Goal: Task Accomplishment & Management: Use online tool/utility

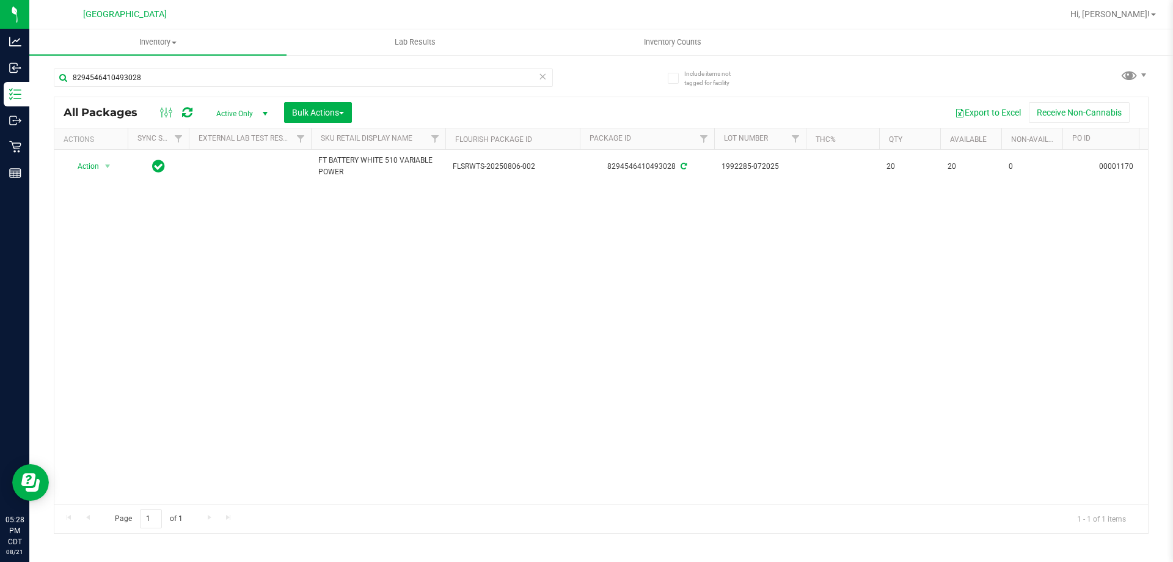
click at [543, 77] on icon at bounding box center [542, 75] width 9 height 15
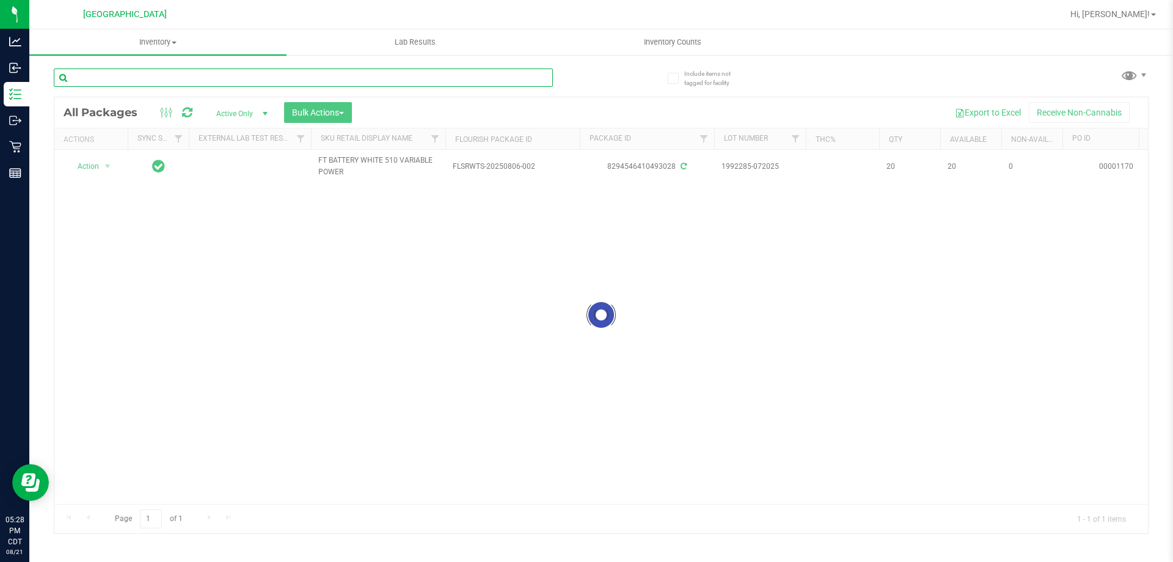
click at [506, 82] on div "Inventory All packages All inventory Waste log Create inventory Lab Results Inv…" at bounding box center [601, 295] width 1144 height 532
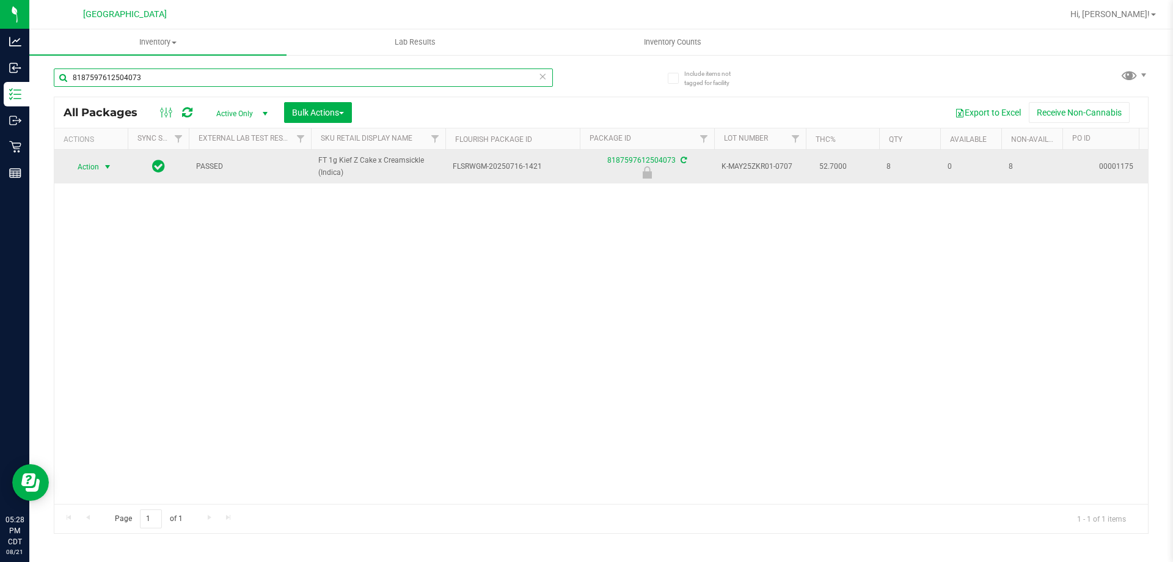
type input "8187597612504073"
click at [95, 165] on span "Action" at bounding box center [83, 166] width 33 height 17
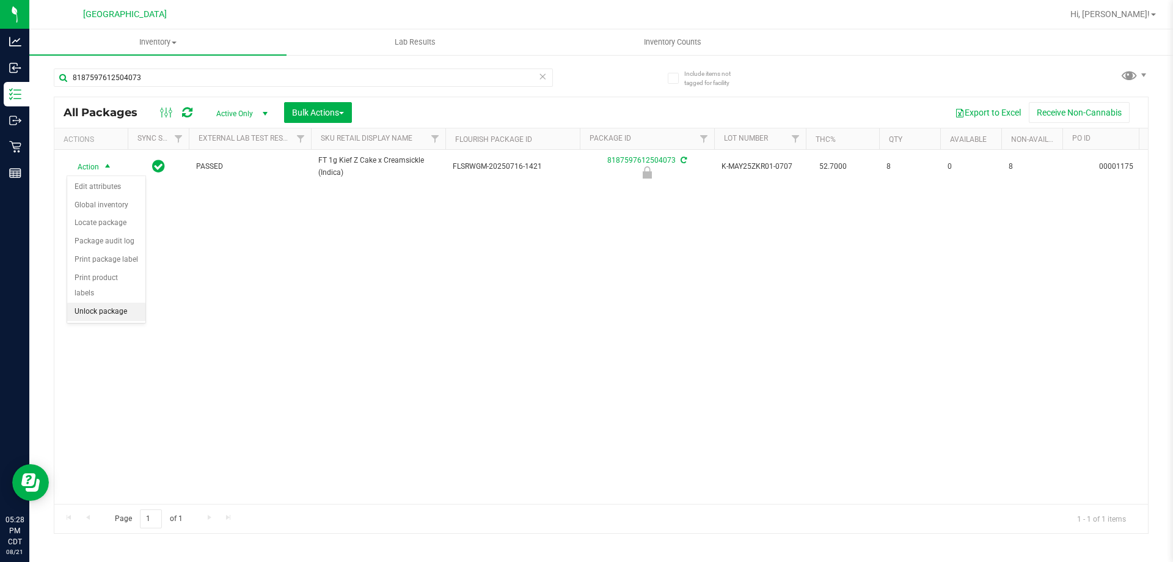
click at [108, 302] on li "Unlock package" at bounding box center [106, 311] width 78 height 18
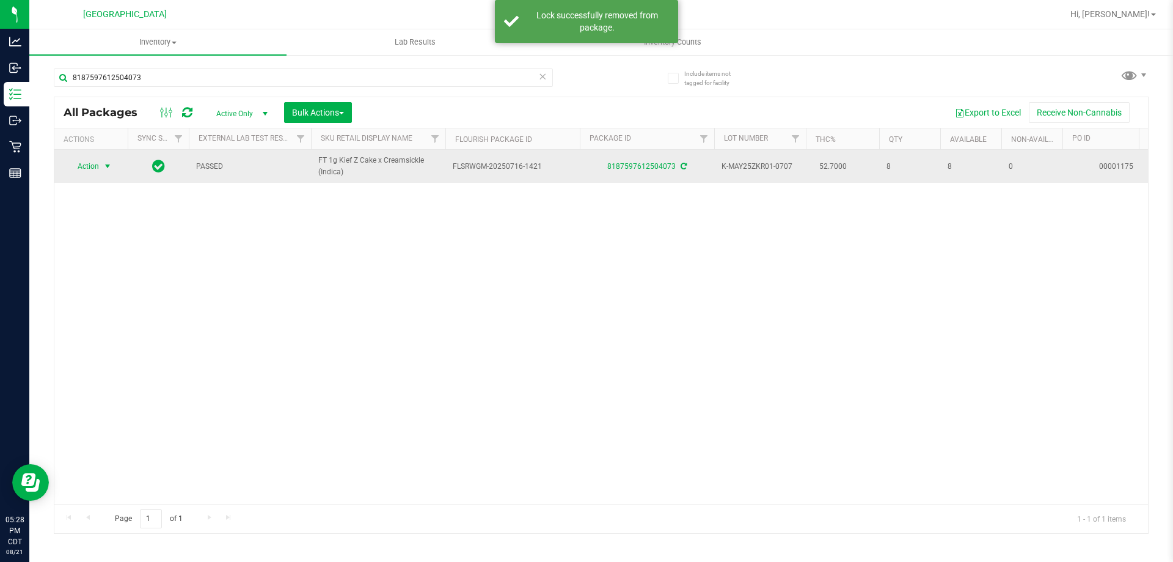
click at [104, 167] on span "select" at bounding box center [108, 166] width 10 height 10
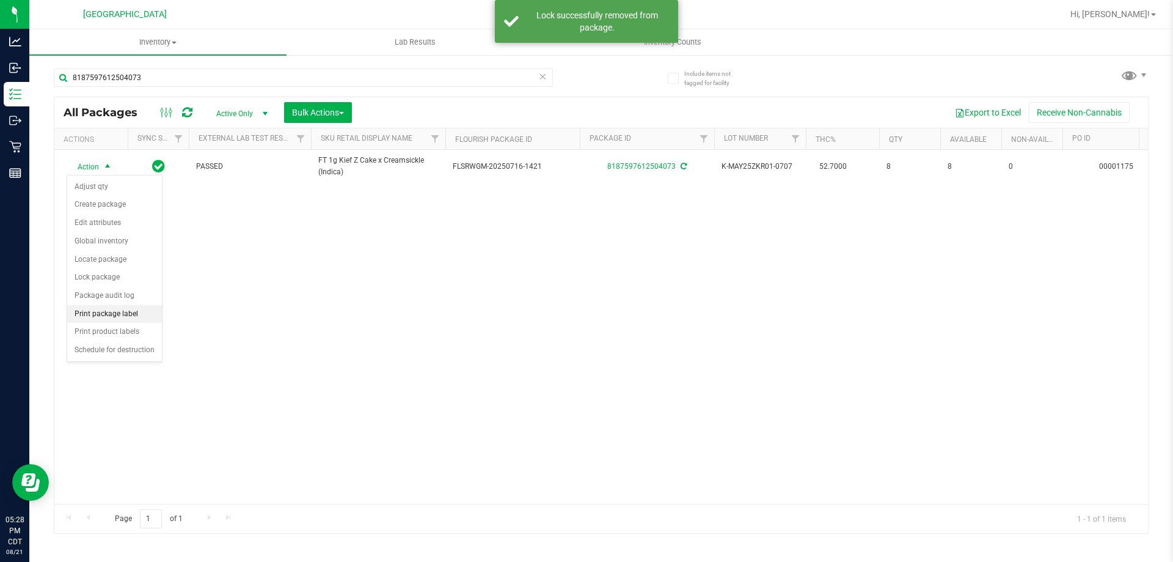
click at [141, 316] on li "Print package label" at bounding box center [114, 314] width 95 height 18
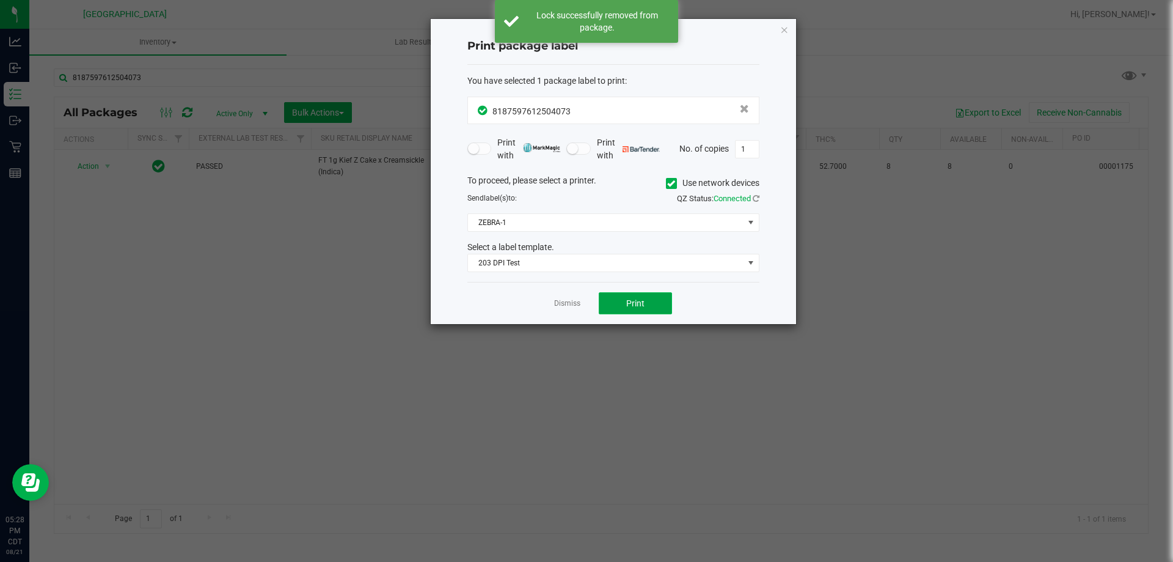
click at [636, 300] on span "Print" at bounding box center [635, 303] width 18 height 10
click at [572, 300] on link "Dismiss" at bounding box center [567, 303] width 26 height 10
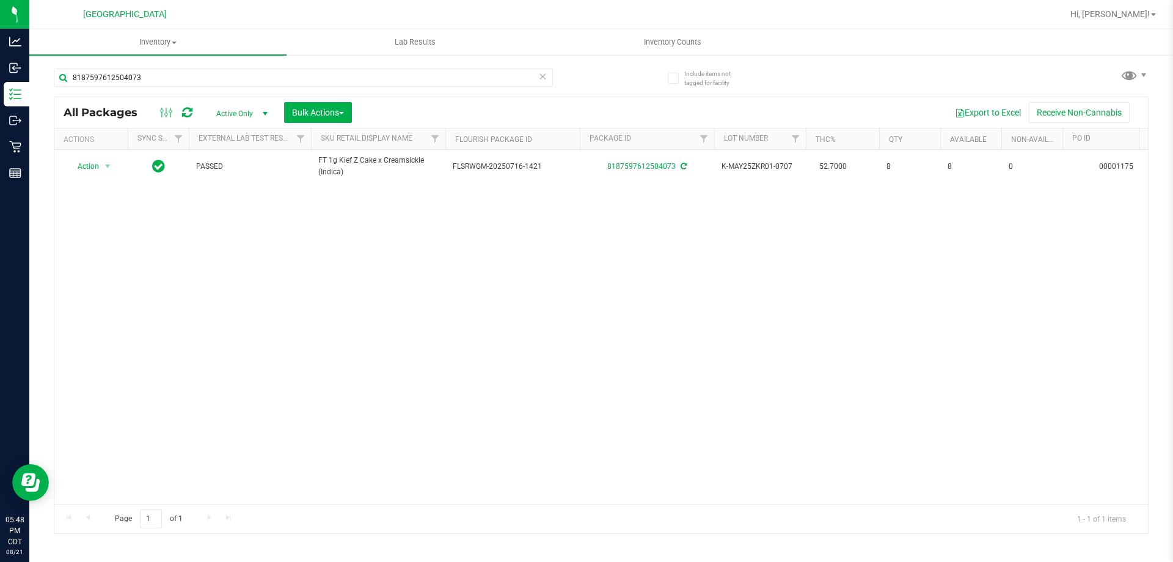
click at [546, 80] on icon at bounding box center [542, 75] width 9 height 15
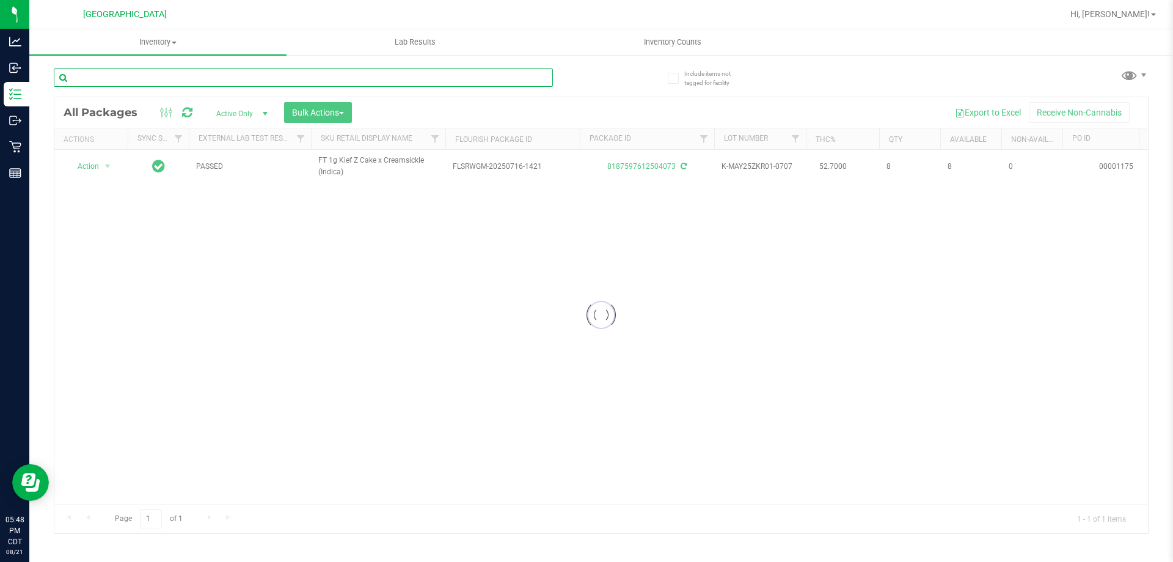
click at [526, 80] on input "text" at bounding box center [303, 77] width 499 height 18
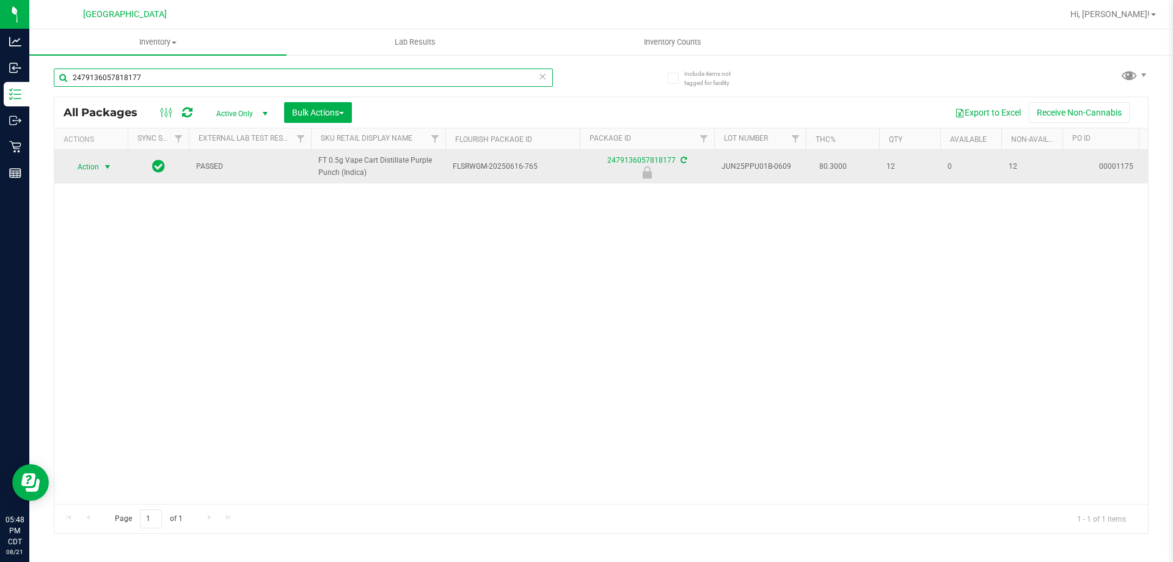
type input "2479136057818177"
click at [100, 164] on span "select" at bounding box center [107, 166] width 15 height 17
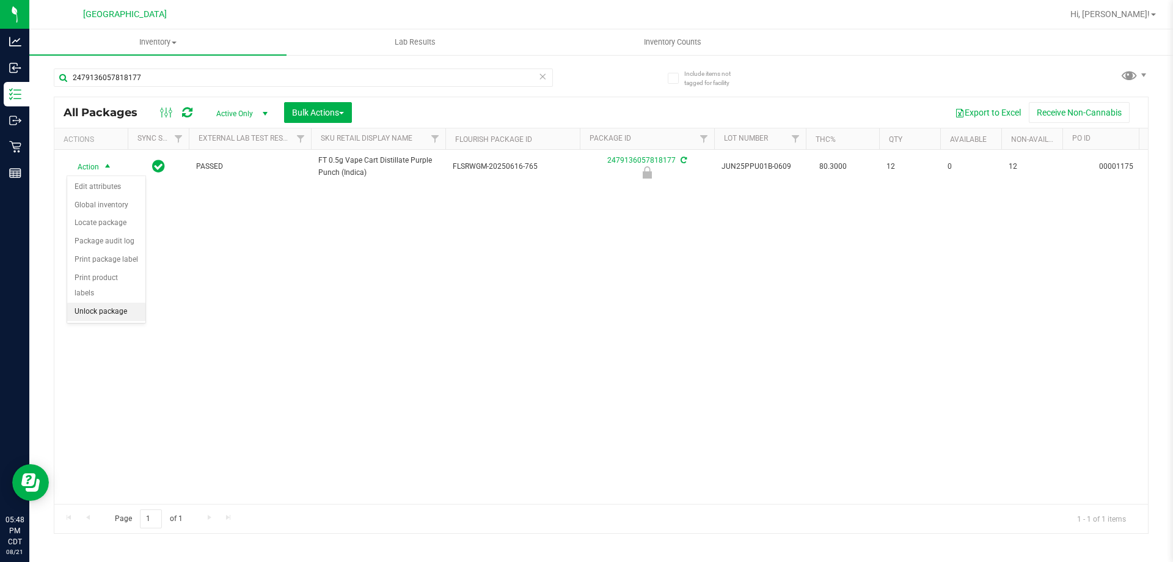
click at [111, 302] on li "Unlock package" at bounding box center [106, 311] width 78 height 18
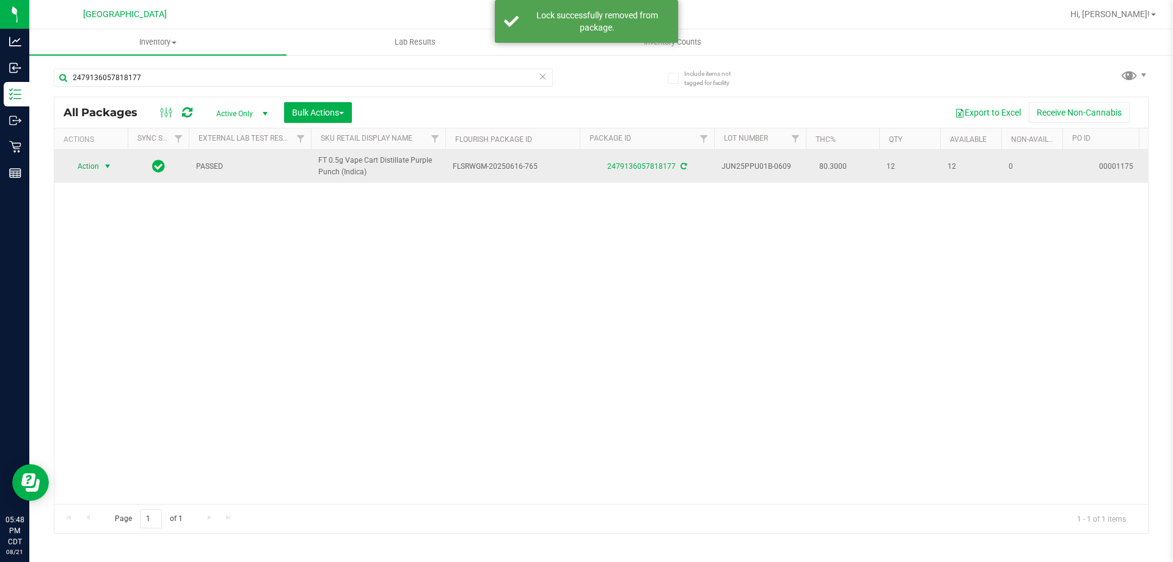
click at [93, 166] on span "Action" at bounding box center [83, 166] width 33 height 17
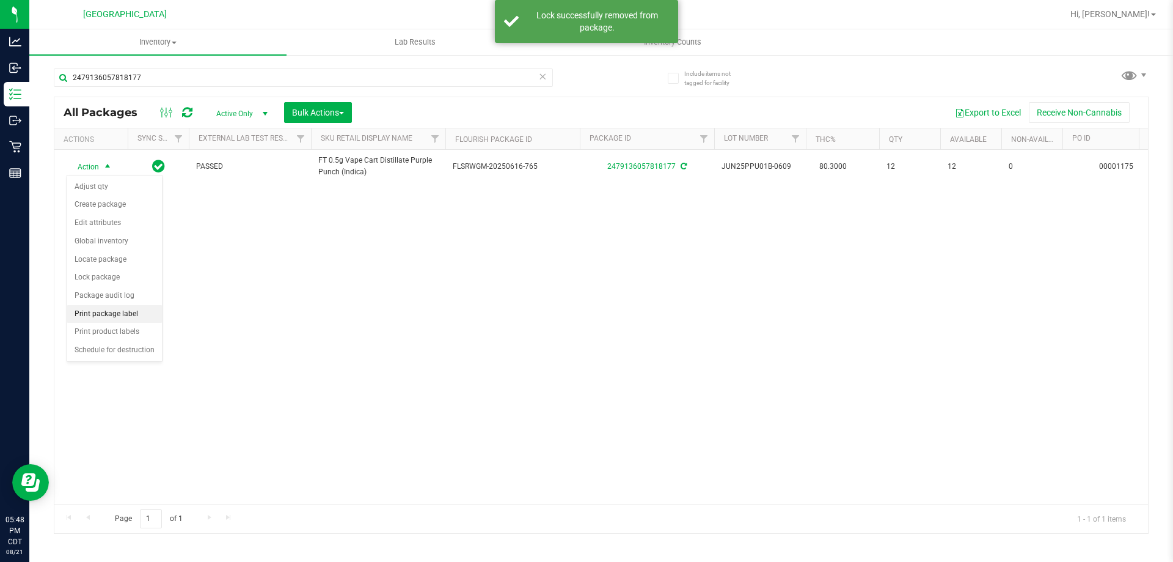
click at [148, 305] on li "Print package label" at bounding box center [114, 314] width 95 height 18
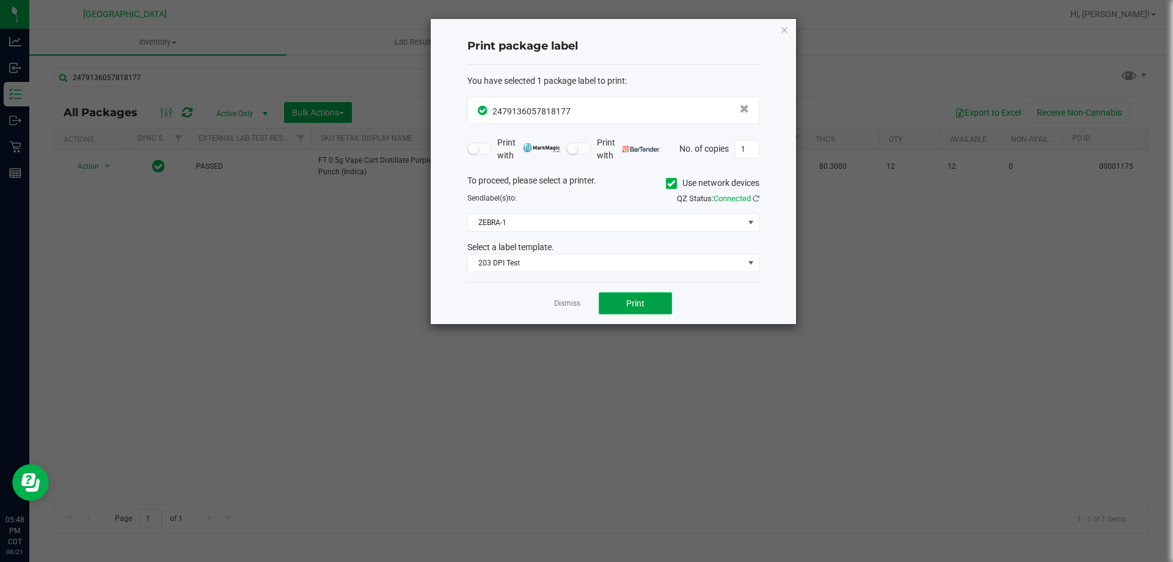
click at [645, 309] on button "Print" at bounding box center [635, 303] width 73 height 22
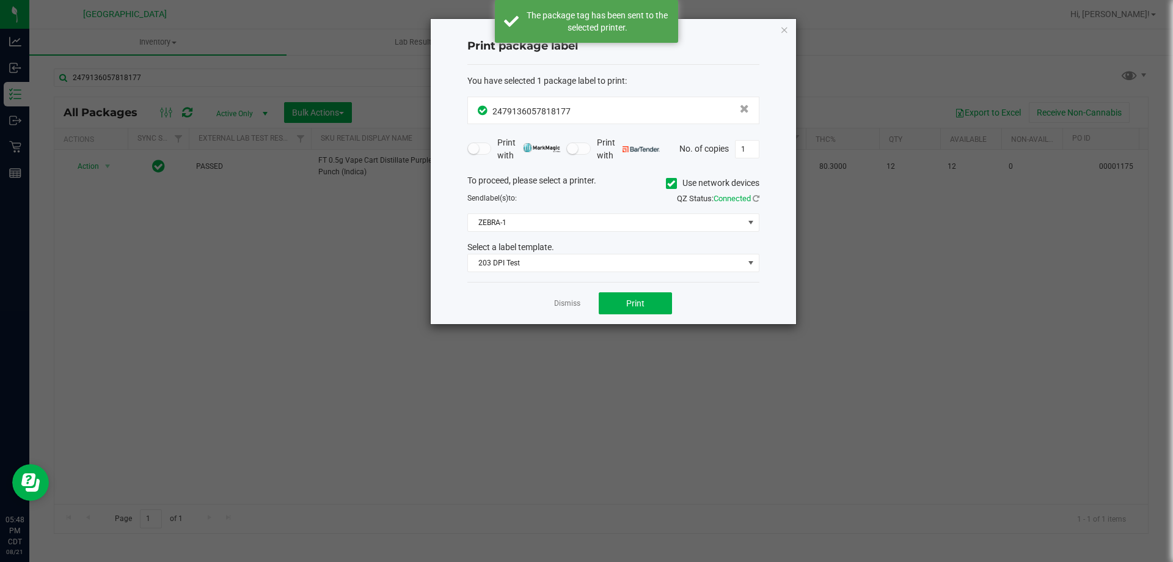
click at [572, 303] on link "Dismiss" at bounding box center [567, 303] width 26 height 10
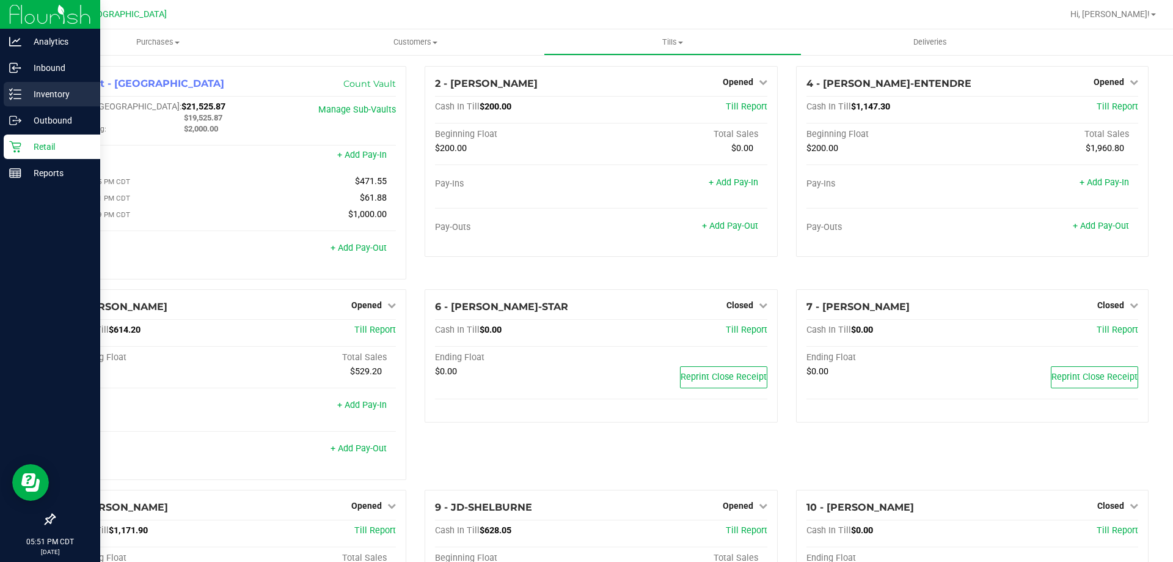
click at [53, 93] on p "Inventory" at bounding box center [57, 94] width 73 height 15
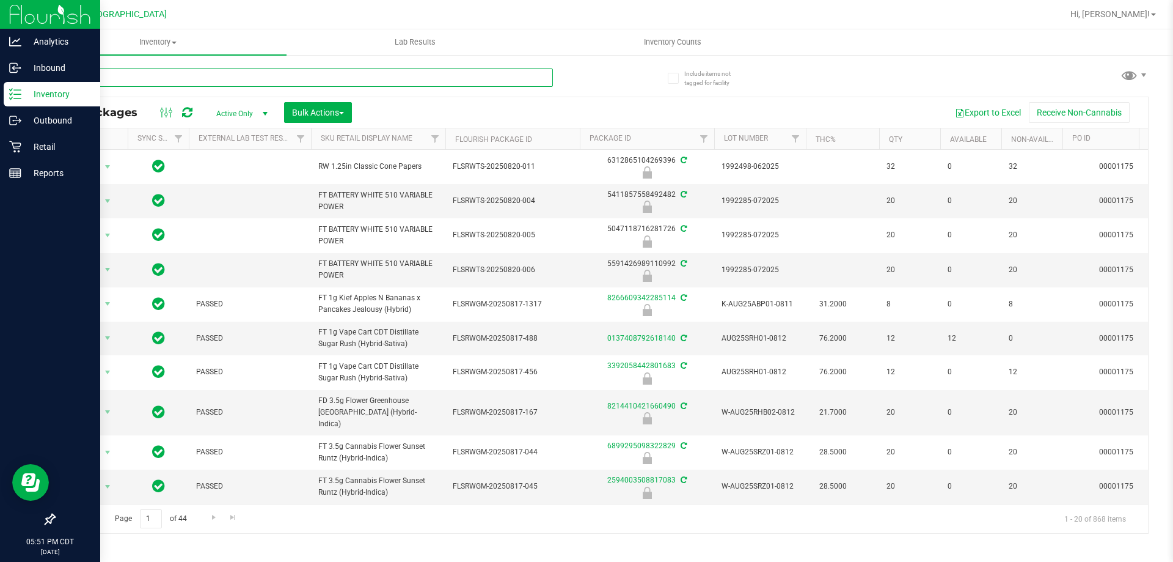
click at [268, 79] on input "text" at bounding box center [303, 77] width 499 height 18
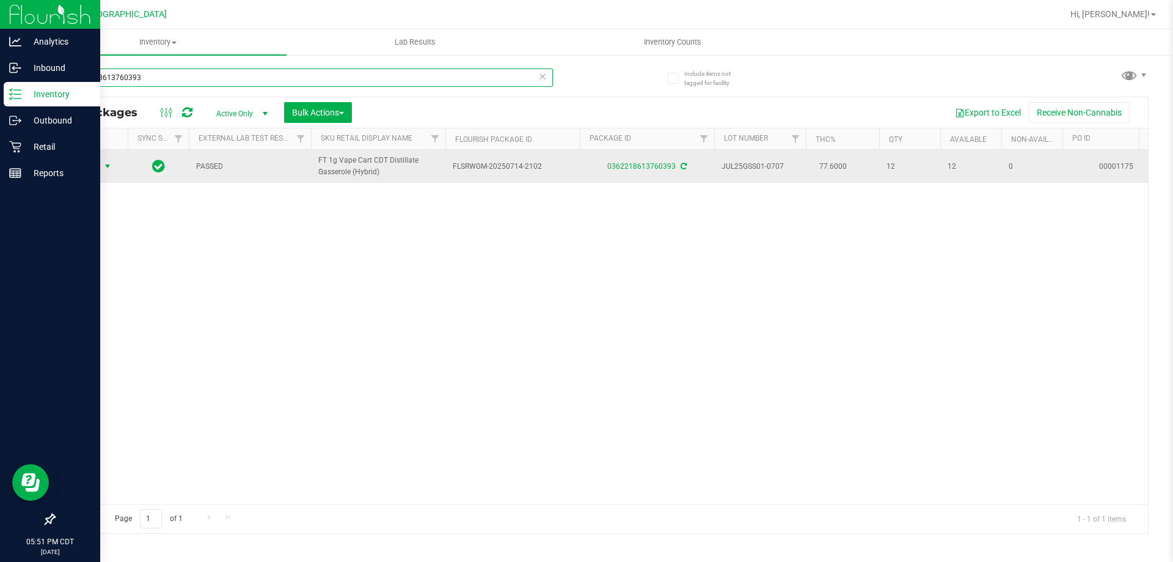
type input "0362218613760393"
click at [81, 170] on span "Action" at bounding box center [83, 166] width 33 height 17
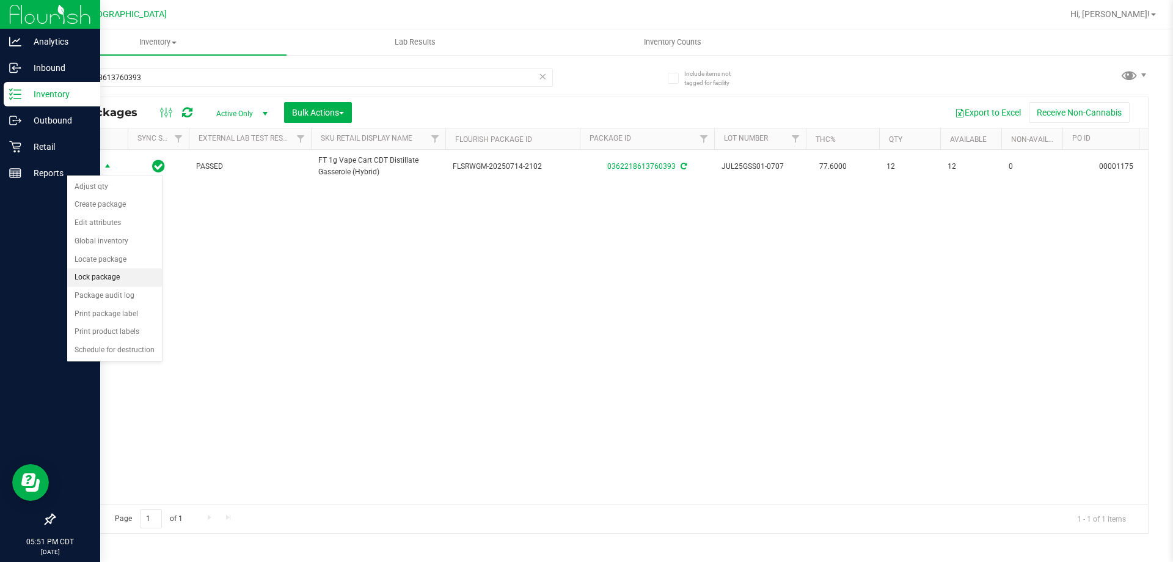
click at [122, 280] on li "Lock package" at bounding box center [114, 277] width 95 height 18
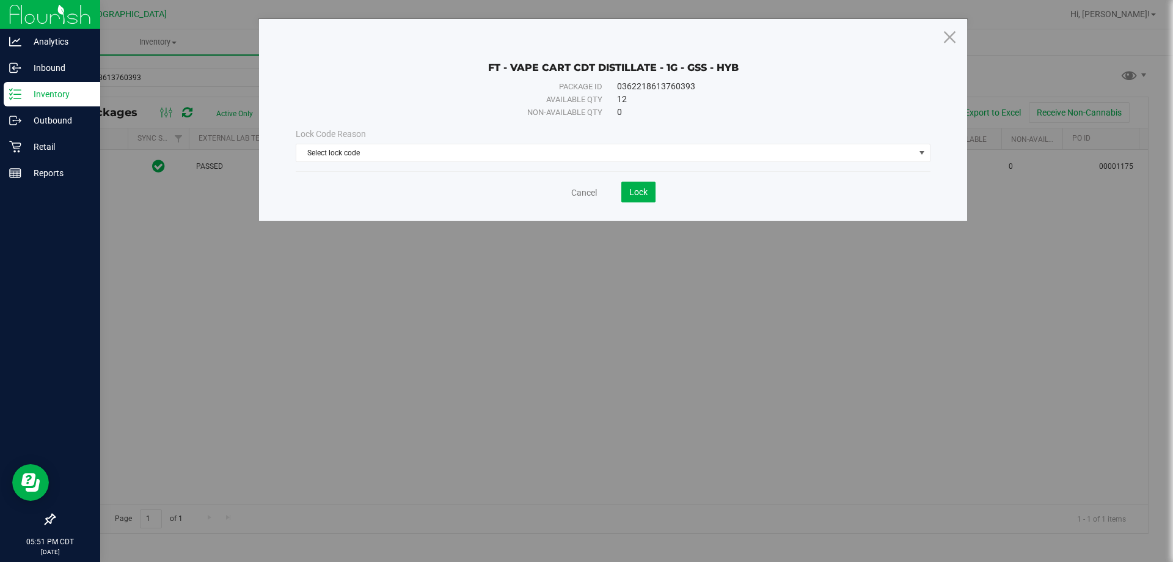
click at [646, 139] on div "Lock Code Reason" at bounding box center [613, 134] width 635 height 13
click at [639, 164] on div "Lock Code Reason Select lock code Select lock code Newly Received Administrativ…" at bounding box center [613, 145] width 653 height 53
click at [645, 151] on span "Select lock code" at bounding box center [605, 152] width 618 height 17
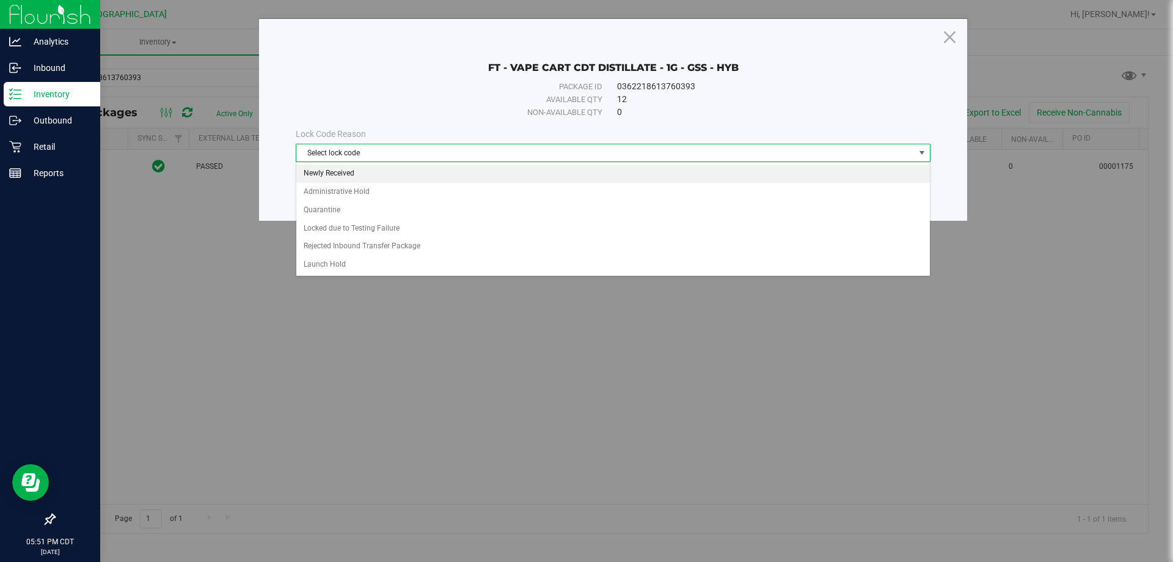
click at [439, 175] on li "Newly Received" at bounding box center [613, 173] width 634 height 18
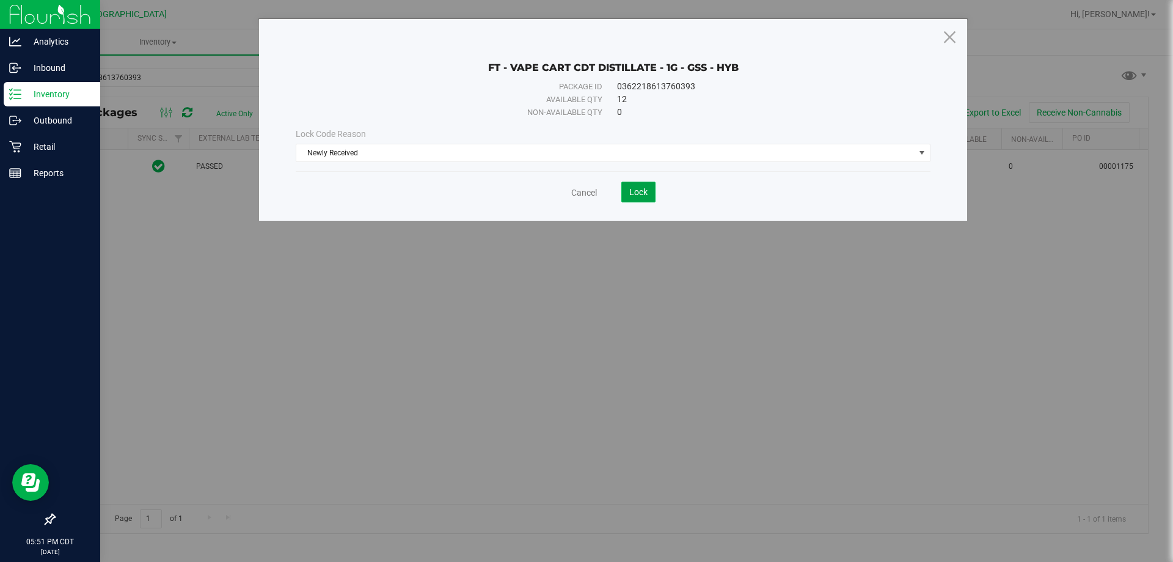
click at [647, 190] on span "Lock" at bounding box center [638, 192] width 18 height 10
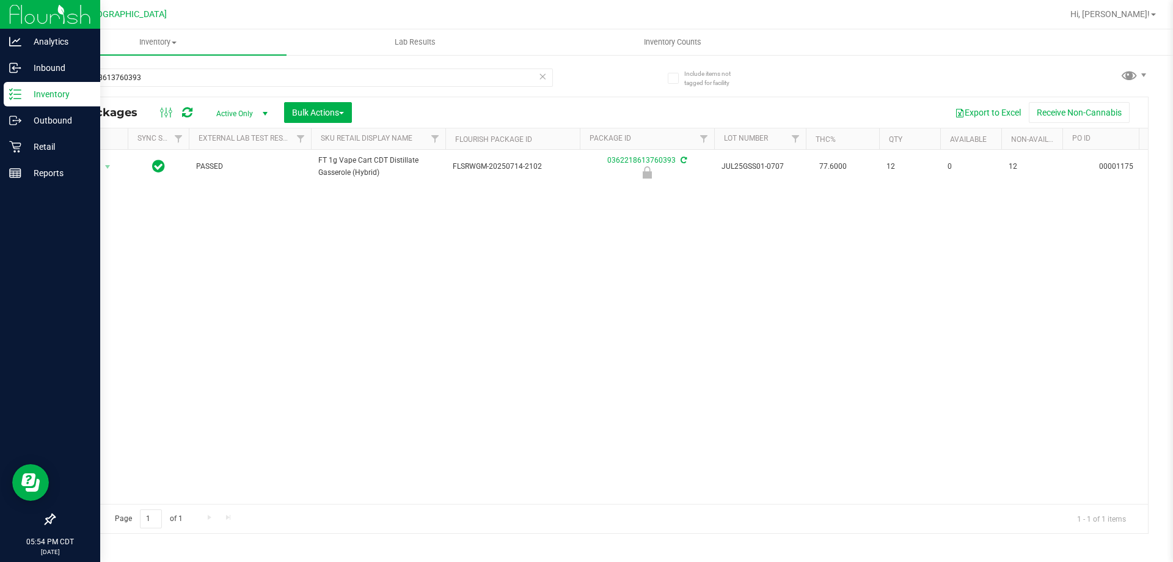
click at [543, 78] on icon at bounding box center [542, 75] width 9 height 15
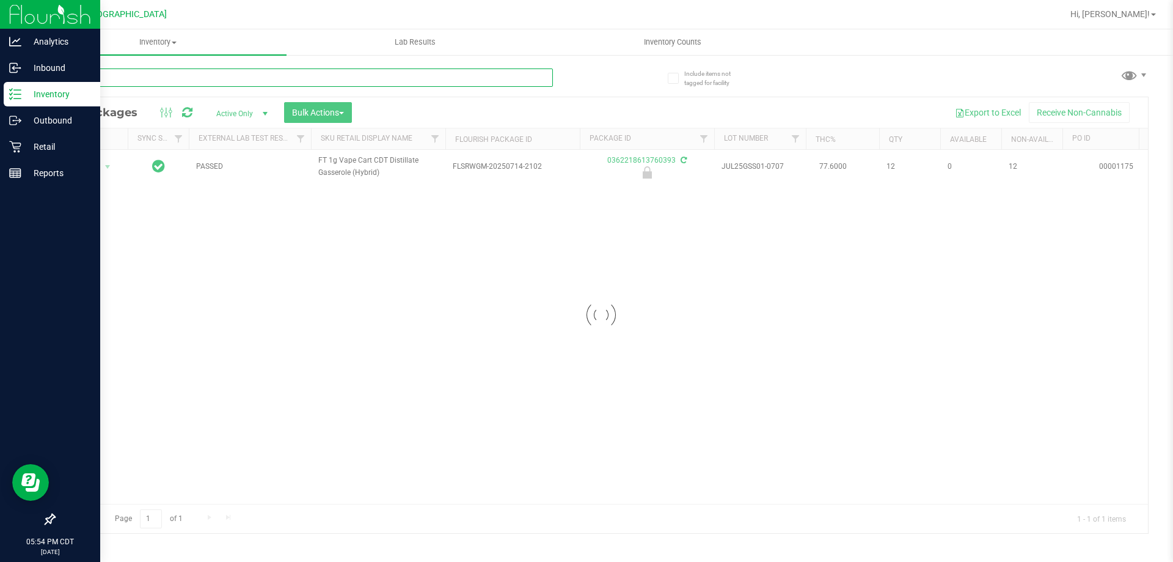
click at [510, 82] on input "text" at bounding box center [303, 77] width 499 height 18
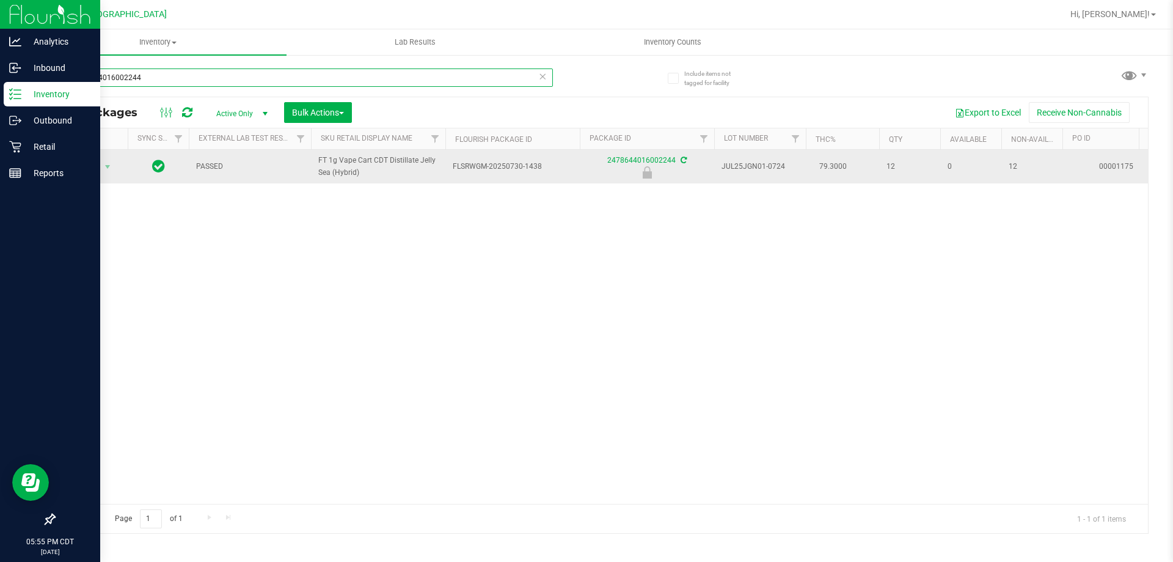
type input "2478644016002244"
click at [93, 163] on td "Action Action Edit attributes Global inventory Locate package Package audit log…" at bounding box center [90, 167] width 73 height 34
click at [97, 169] on span "Action" at bounding box center [83, 166] width 33 height 17
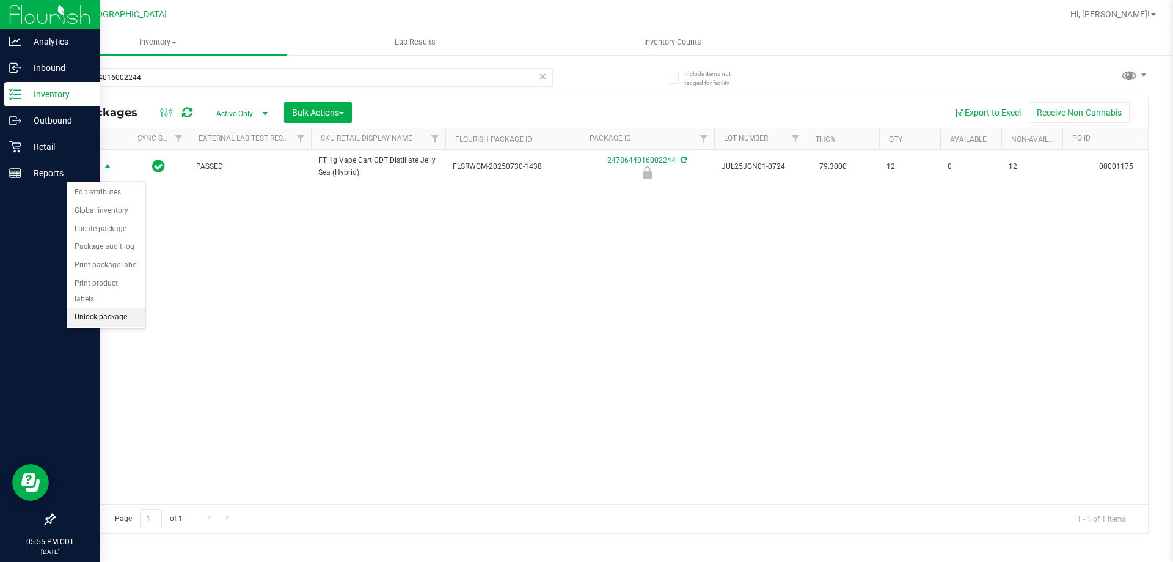
click at [114, 308] on li "Unlock package" at bounding box center [106, 317] width 78 height 18
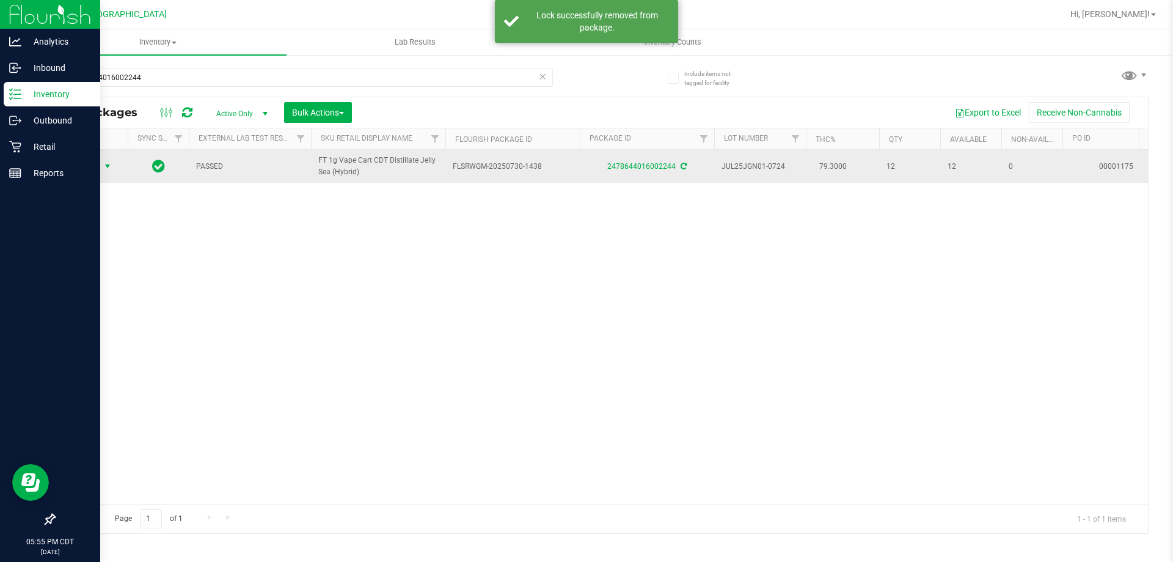
click at [100, 175] on span "select" at bounding box center [107, 166] width 15 height 17
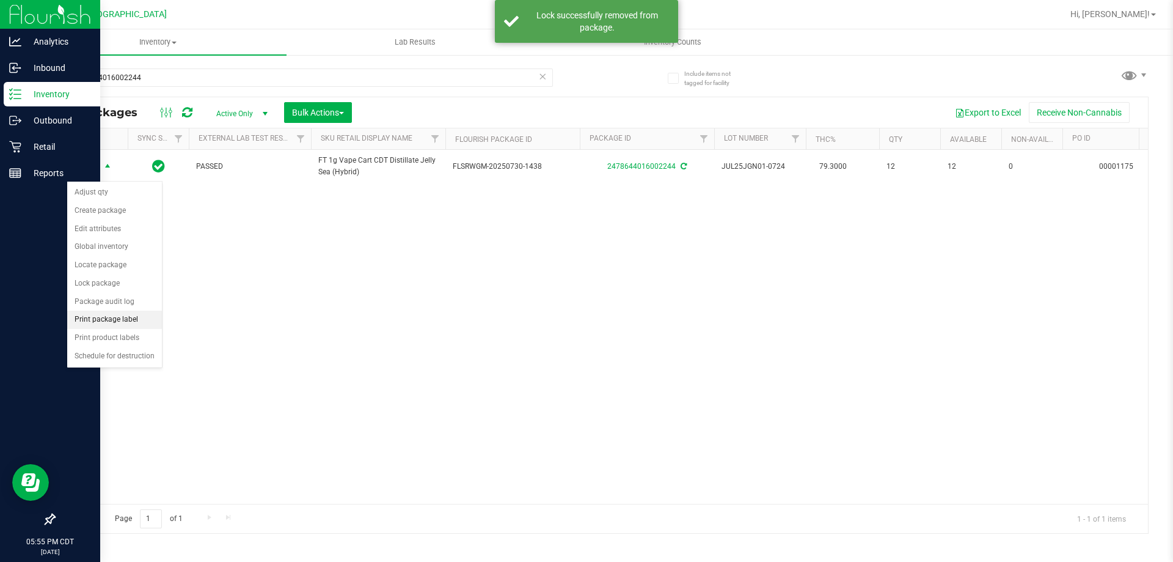
click at [129, 320] on li "Print package label" at bounding box center [114, 319] width 95 height 18
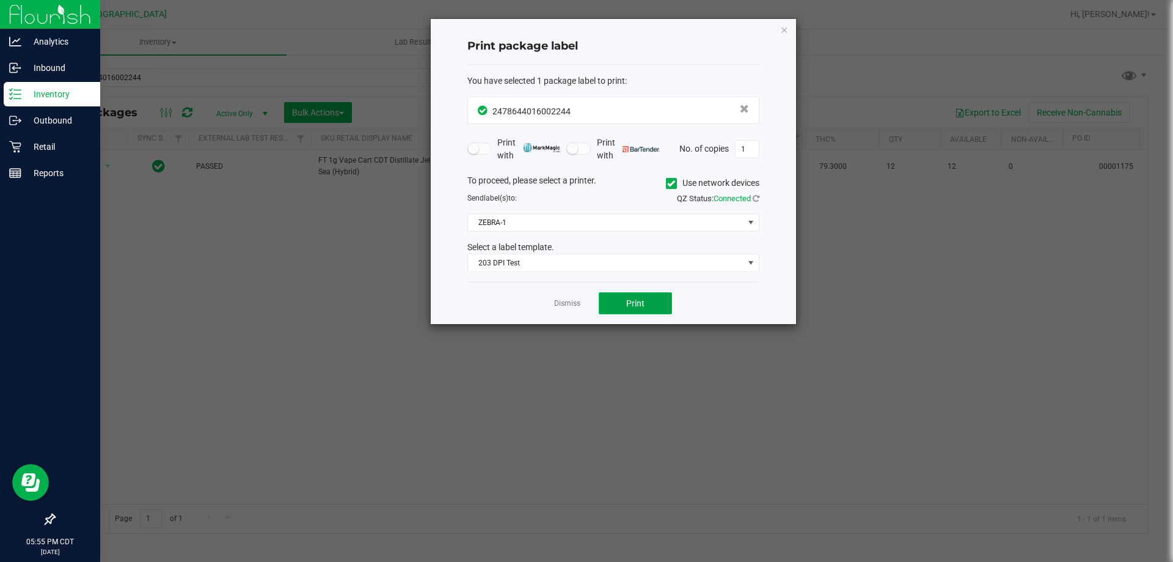
click at [656, 304] on button "Print" at bounding box center [635, 303] width 73 height 22
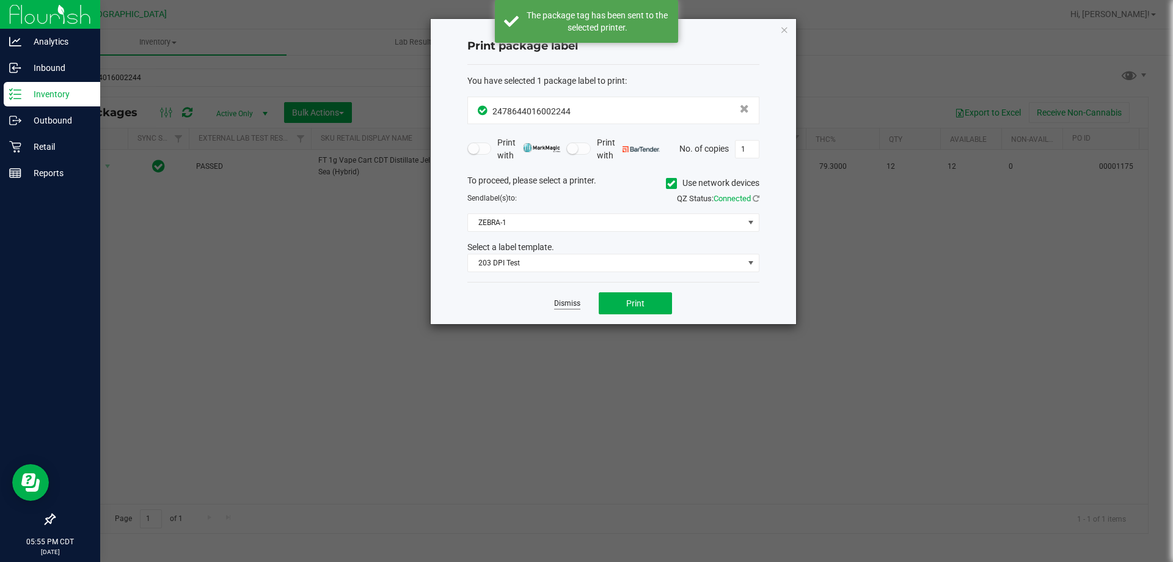
click at [571, 302] on link "Dismiss" at bounding box center [567, 303] width 26 height 10
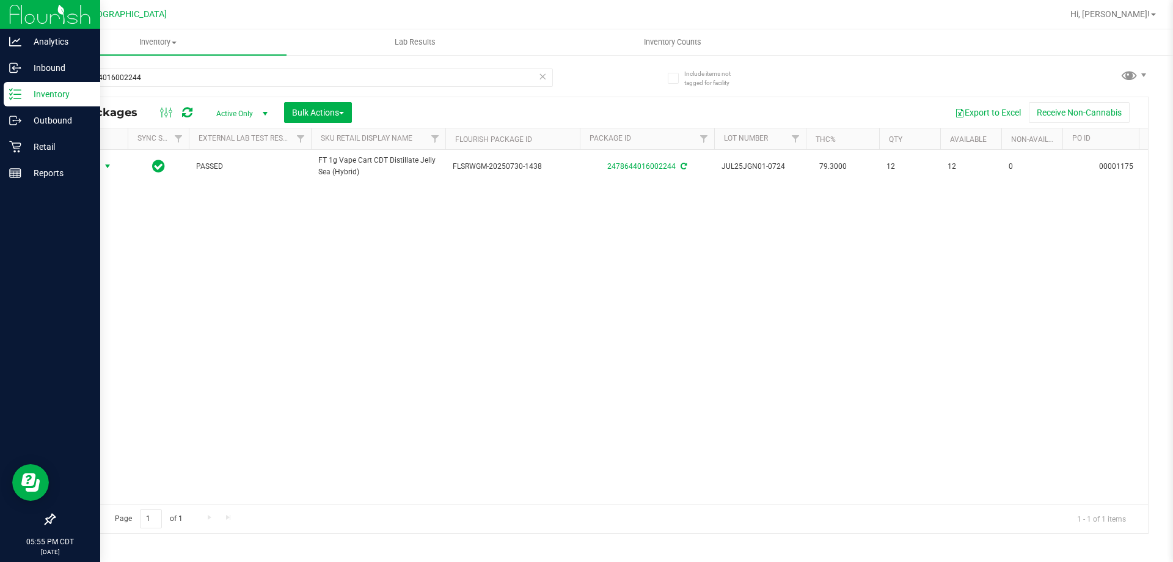
click at [543, 82] on icon at bounding box center [542, 75] width 9 height 15
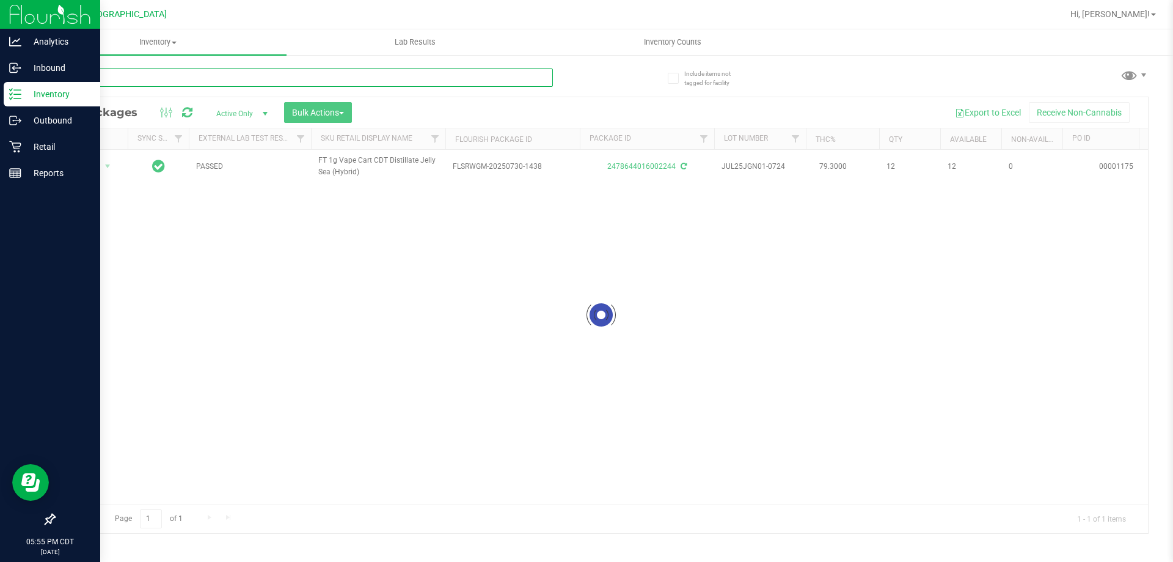
click at [521, 73] on input "text" at bounding box center [303, 77] width 499 height 18
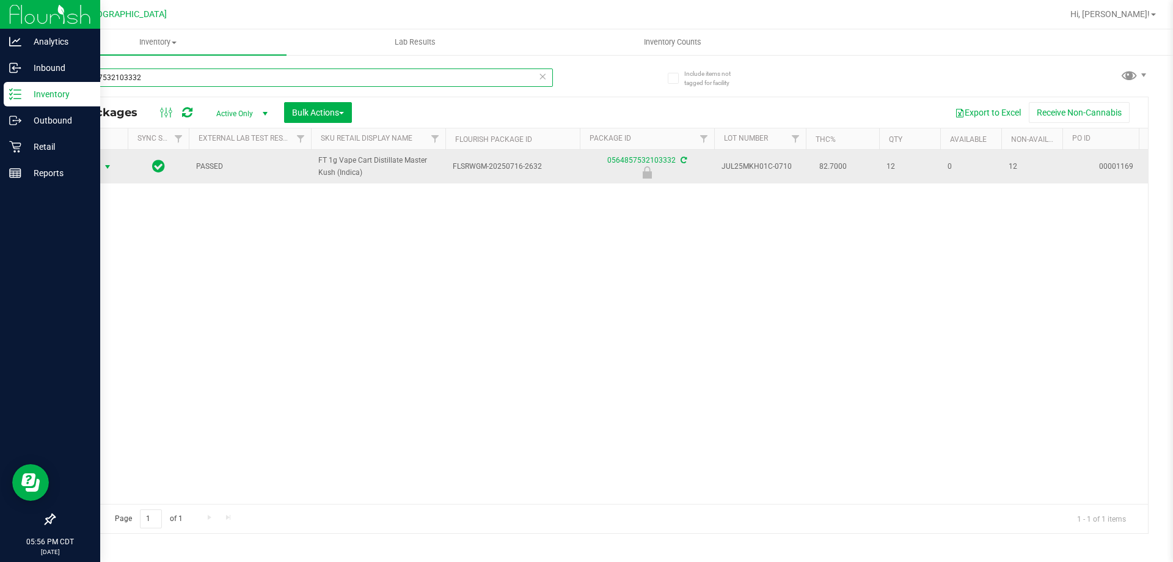
type input "0564857532103332"
click at [94, 167] on span "Action" at bounding box center [83, 166] width 33 height 17
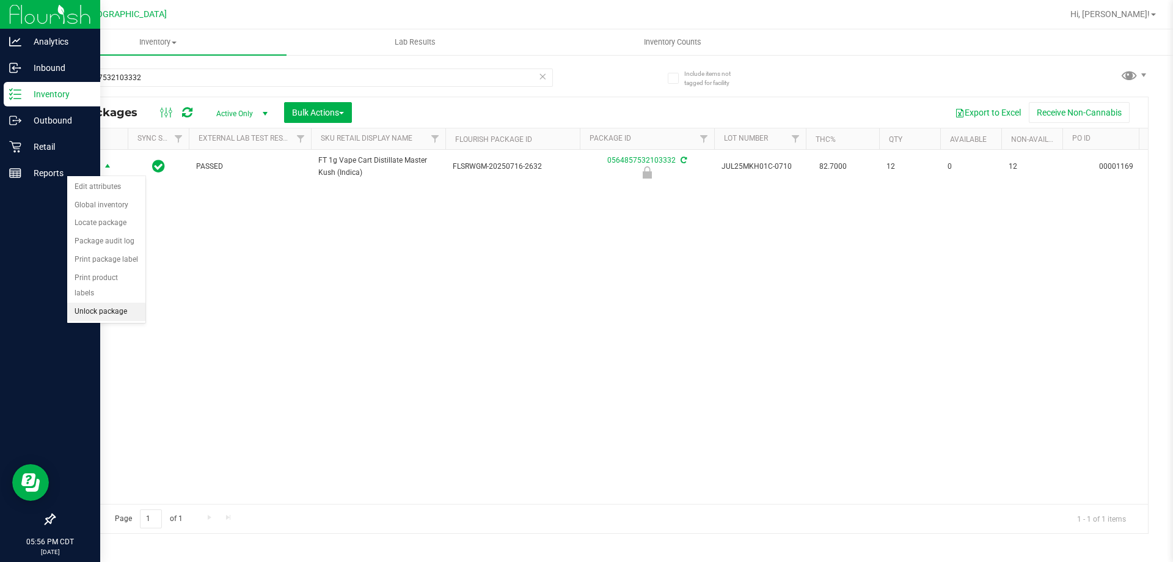
click at [128, 302] on li "Unlock package" at bounding box center [106, 311] width 78 height 18
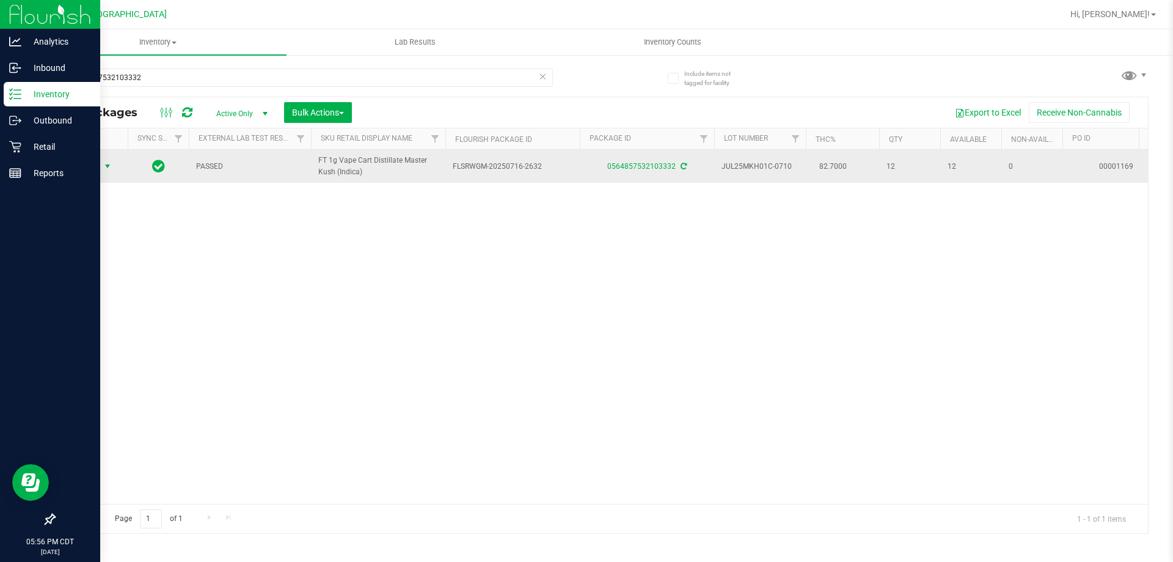
click at [87, 159] on span "Action" at bounding box center [83, 166] width 33 height 17
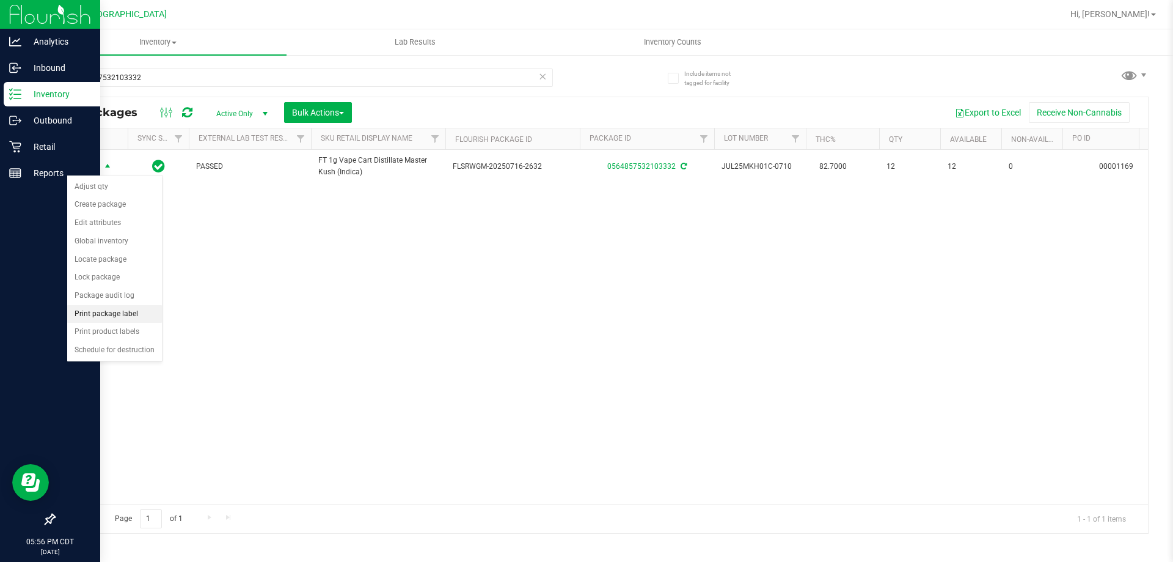
click at [125, 312] on li "Print package label" at bounding box center [114, 314] width 95 height 18
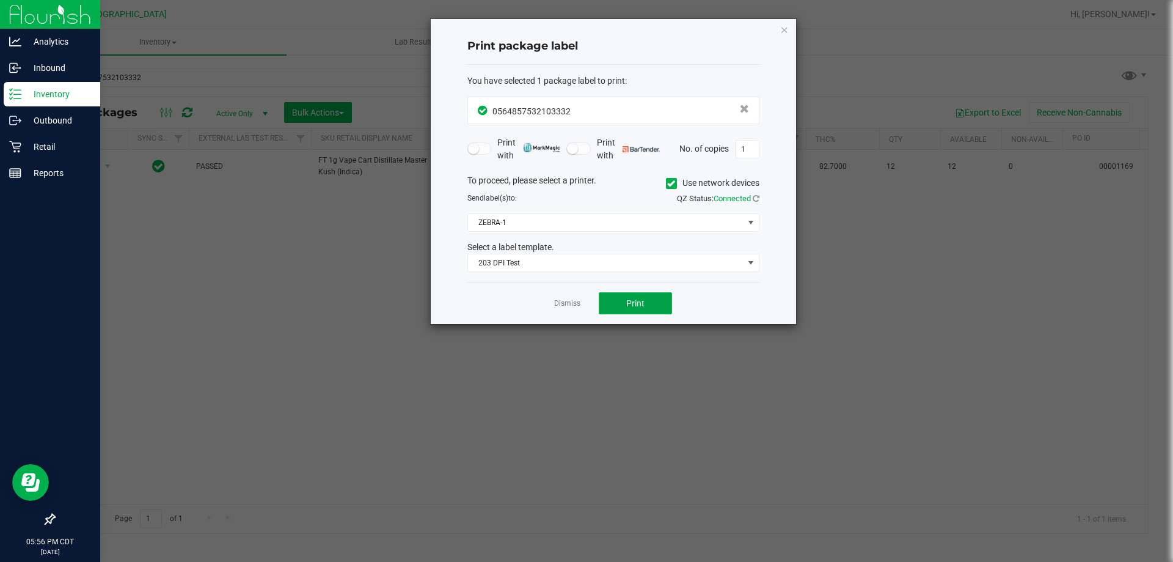
click at [643, 302] on span "Print" at bounding box center [635, 303] width 18 height 10
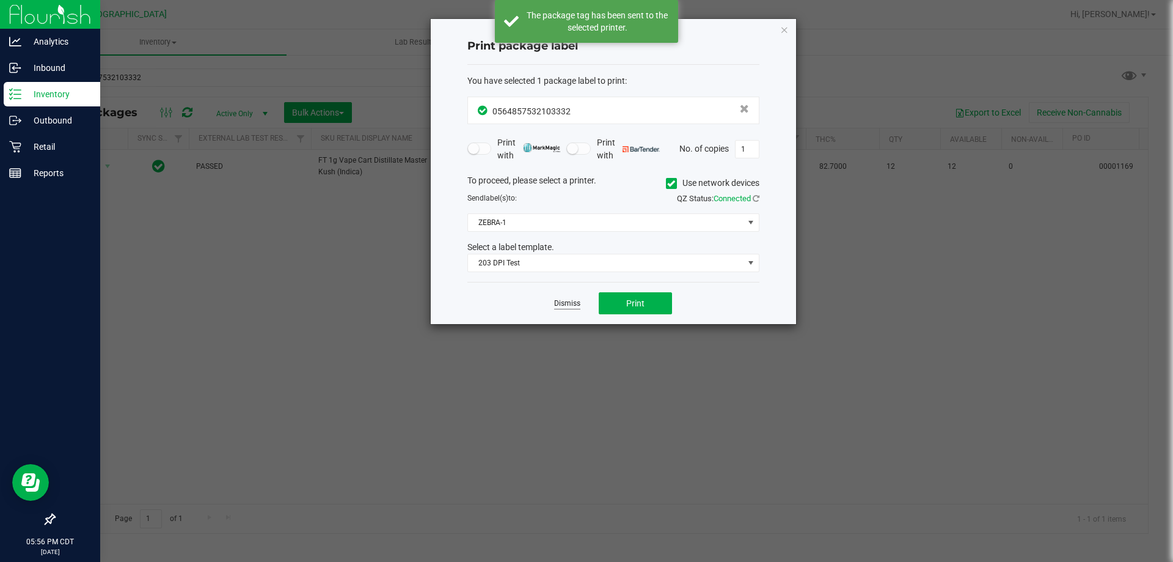
click at [572, 306] on link "Dismiss" at bounding box center [567, 303] width 26 height 10
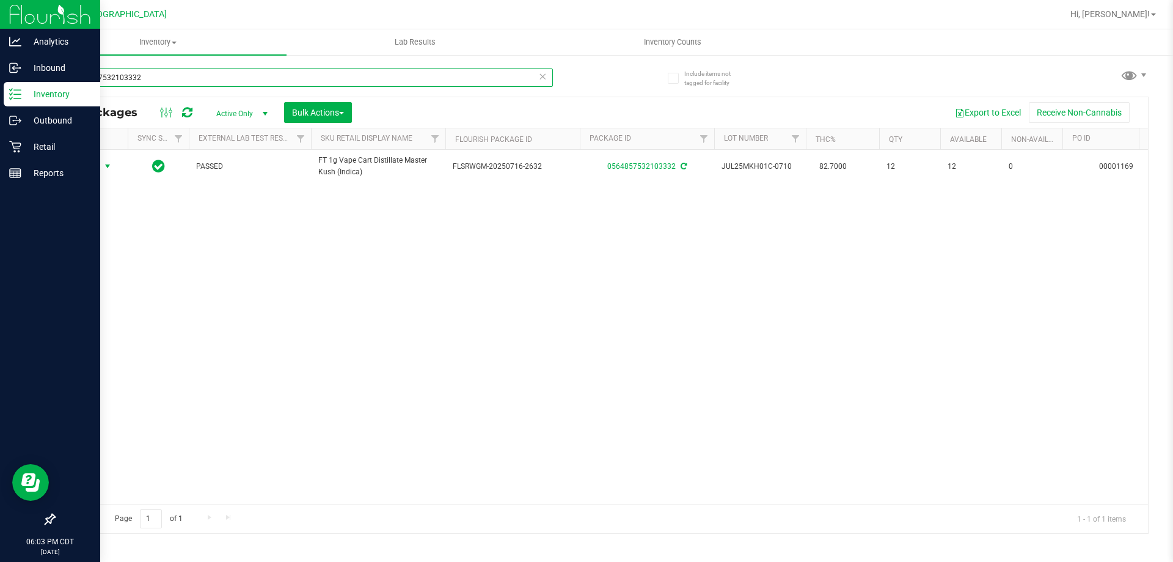
drag, startPoint x: 550, startPoint y: 81, endPoint x: 540, endPoint y: 76, distance: 10.9
click at [543, 78] on div "0564857532103332" at bounding box center [303, 77] width 499 height 18
click at [540, 75] on div "0564857532103332" at bounding box center [303, 77] width 499 height 18
click at [542, 76] on icon at bounding box center [542, 75] width 9 height 15
click at [522, 81] on input "text" at bounding box center [303, 77] width 499 height 18
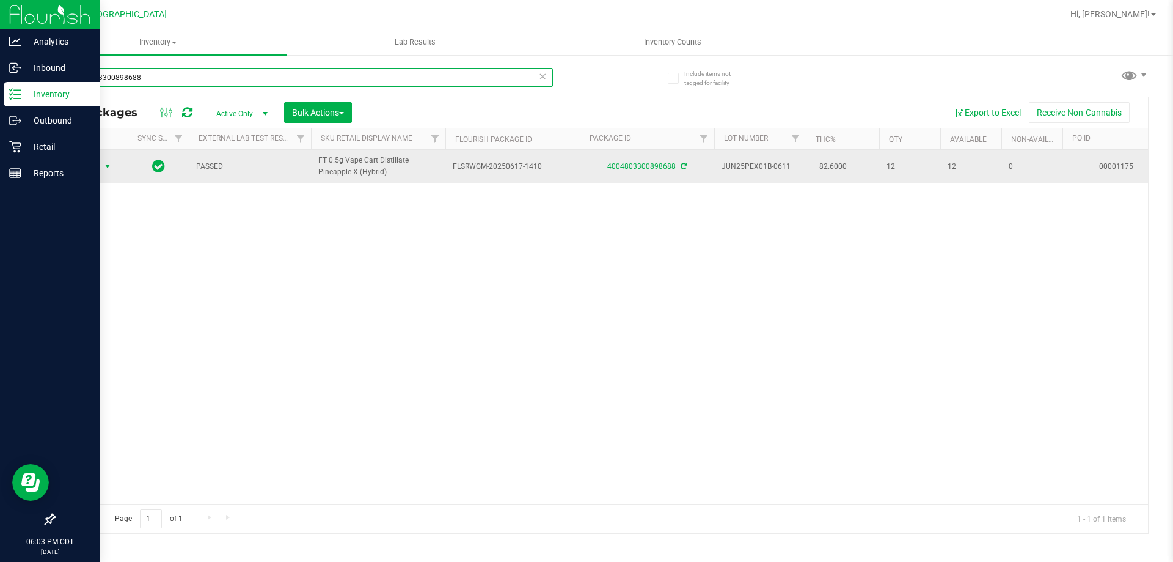
type input "4004803300898688"
click at [85, 172] on span "Action" at bounding box center [83, 166] width 33 height 17
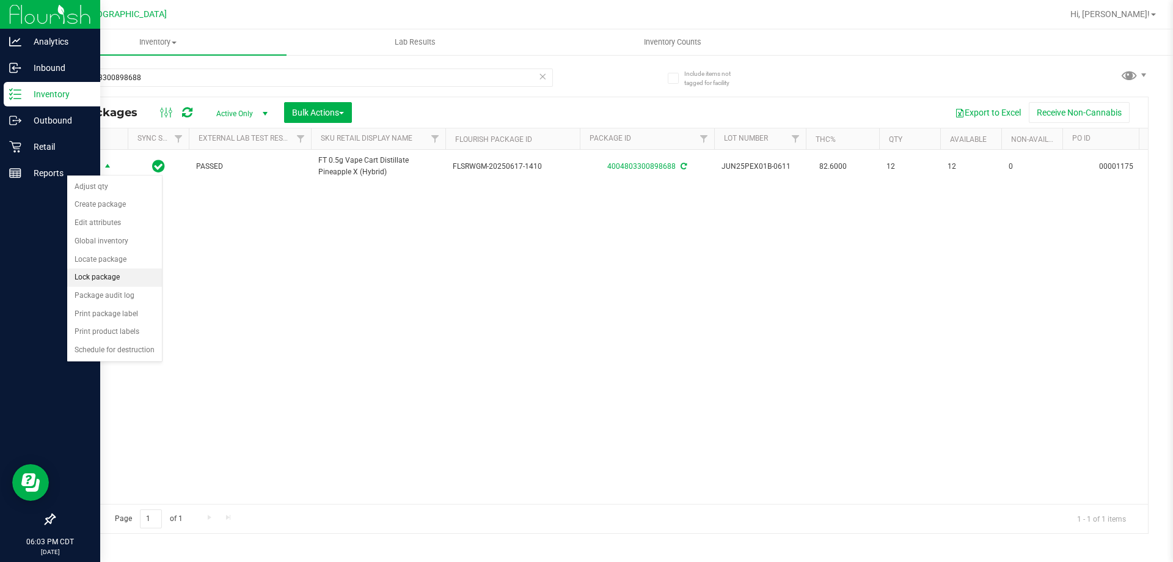
click at [103, 275] on li "Lock package" at bounding box center [114, 277] width 95 height 18
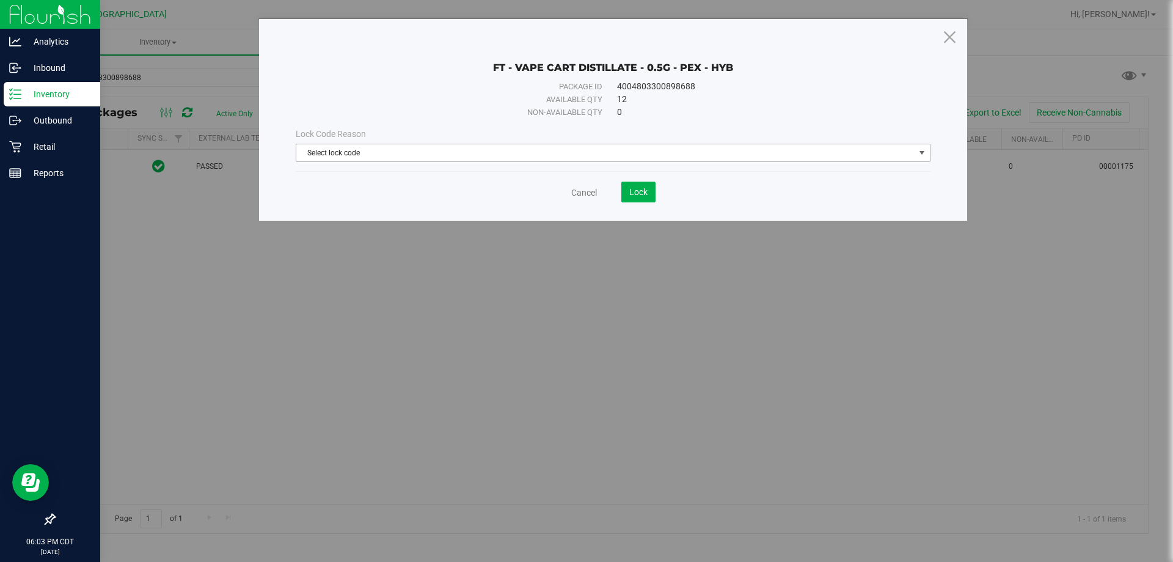
click at [608, 151] on span "Select lock code" at bounding box center [605, 152] width 618 height 17
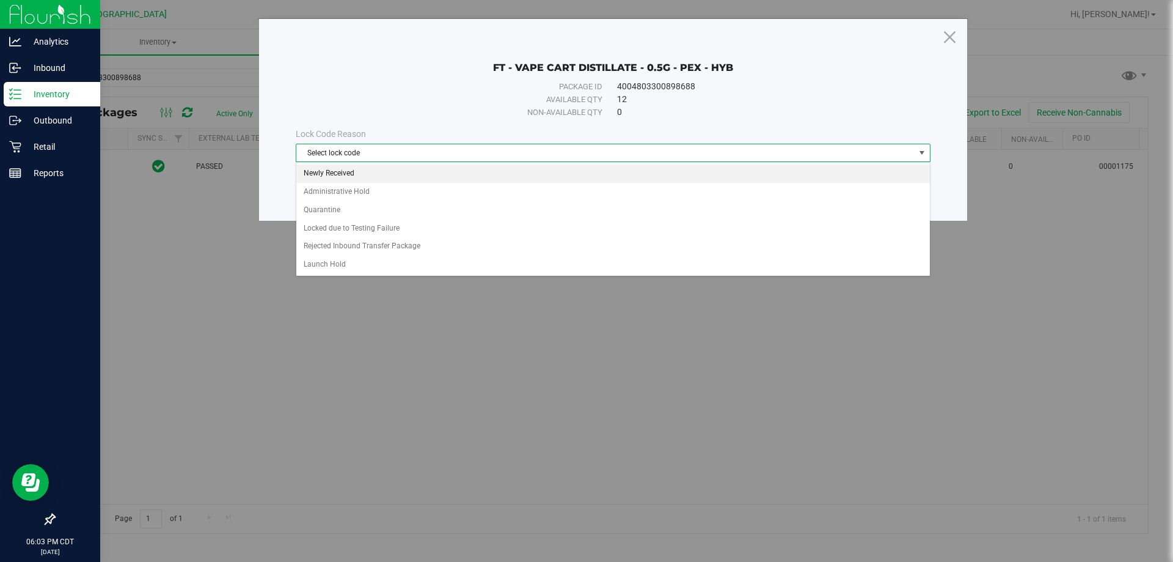
click at [388, 179] on li "Newly Received" at bounding box center [613, 173] width 634 height 18
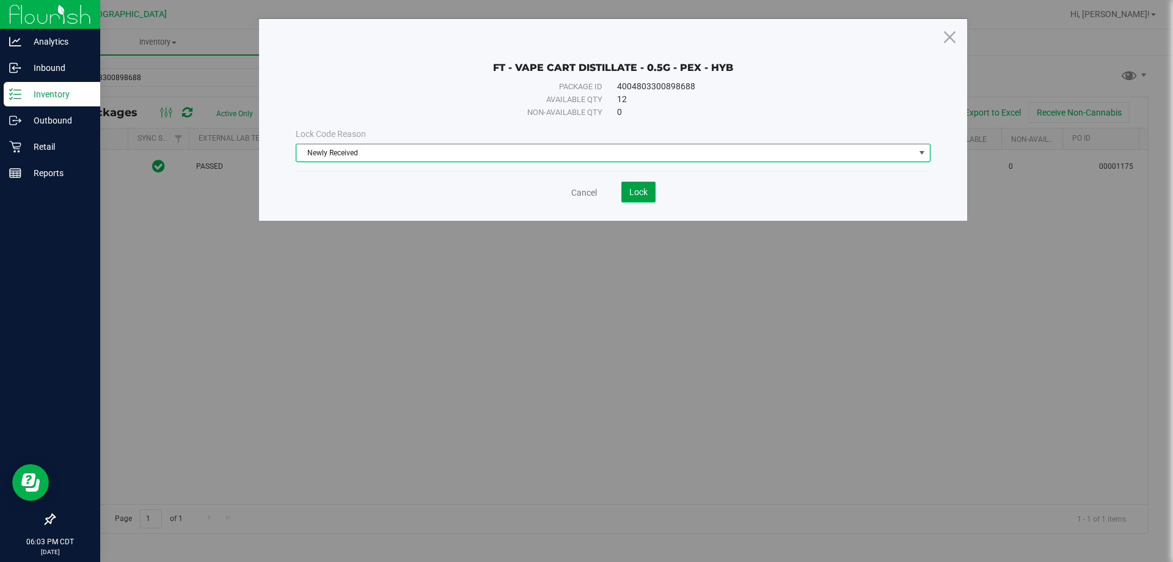
click at [637, 194] on span "Lock" at bounding box center [638, 192] width 18 height 10
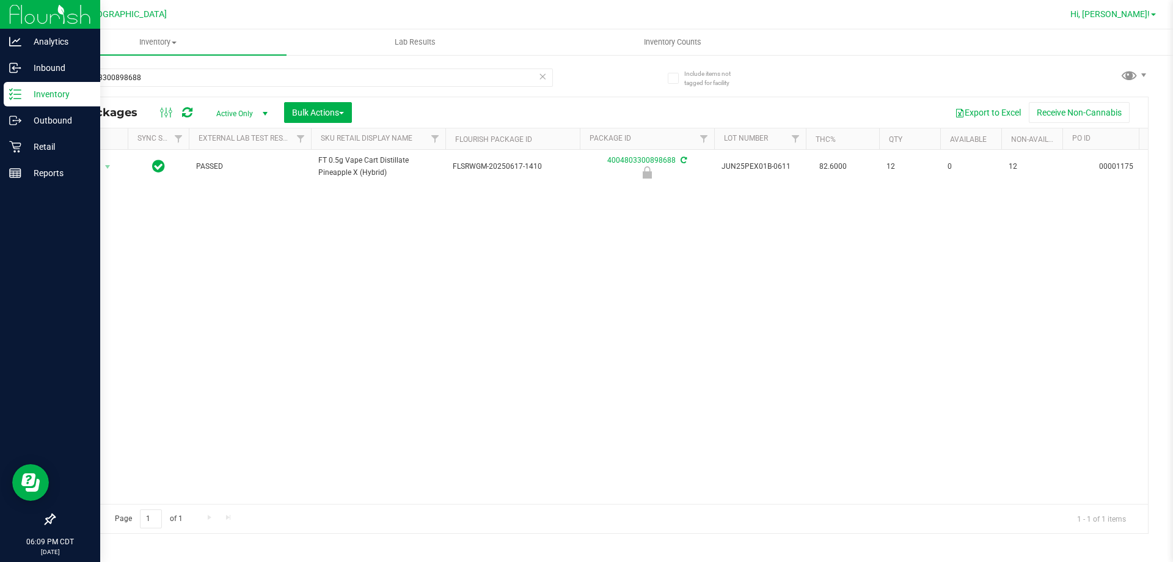
click at [1132, 13] on span "Hi, [PERSON_NAME]!" at bounding box center [1110, 14] width 79 height 10
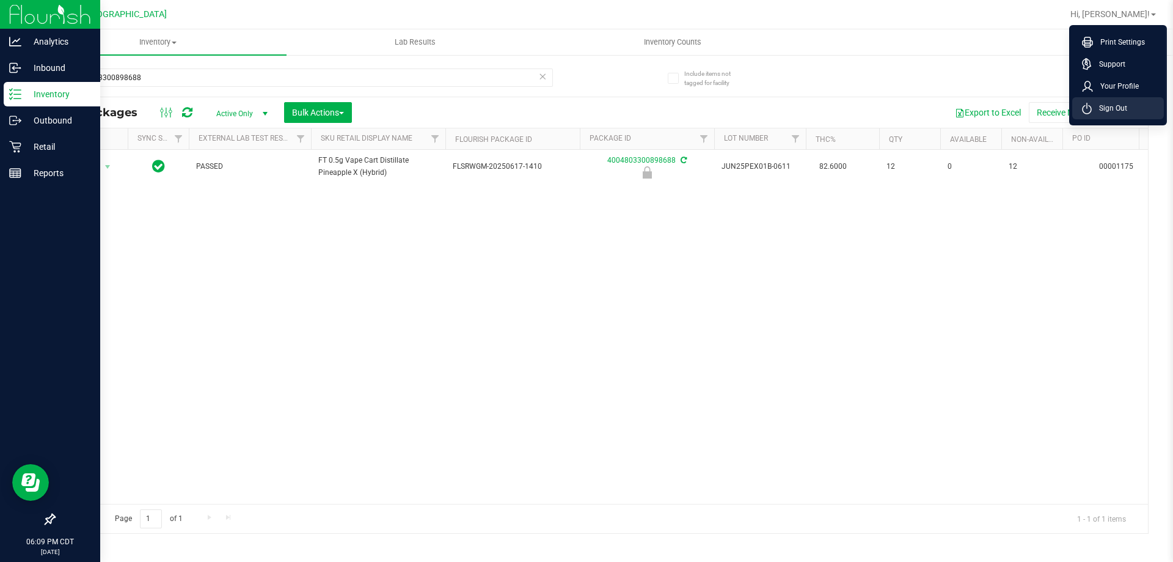
click at [1116, 108] on span "Sign Out" at bounding box center [1109, 108] width 35 height 12
